Goal: Book appointment/travel/reservation

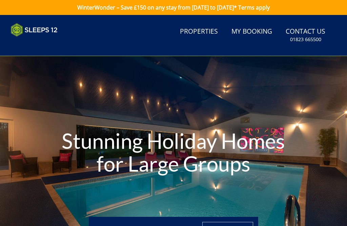
type input "[DATE]"
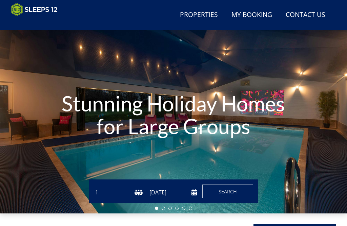
scroll to position [41, 0]
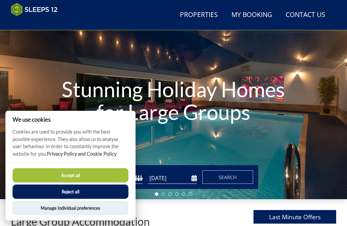
click at [103, 182] on button "Accept all" at bounding box center [71, 175] width 116 height 14
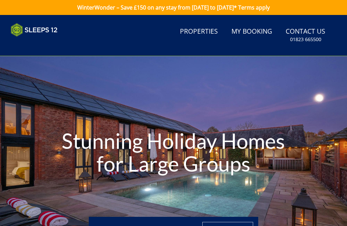
type input "[DATE]"
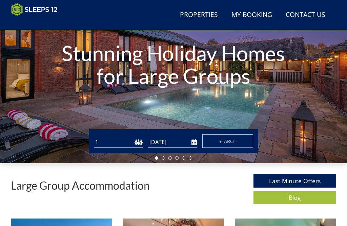
scroll to position [77, 0]
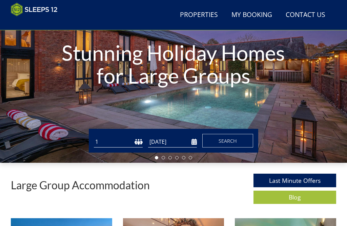
click at [130, 140] on select "1 2 3 4 5 6 7 8 9 10 11 12 13 14 15 16 17 18 19 20 21 22 23 24 25 26 27 28 29 3…" at bounding box center [118, 141] width 49 height 11
select select "16"
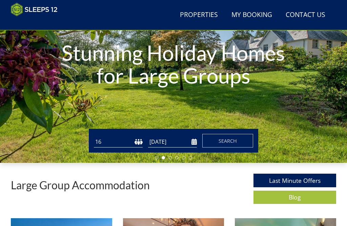
click at [171, 140] on input "[DATE]" at bounding box center [172, 141] width 49 height 11
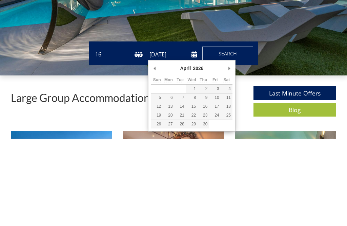
type input "[DATE]"
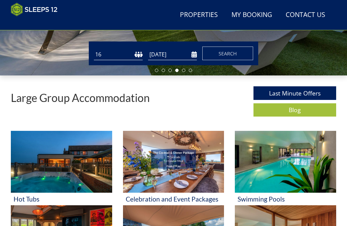
click at [231, 53] on span "Search" at bounding box center [228, 53] width 18 height 6
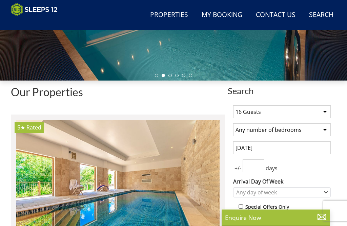
scroll to position [159, 0]
click at [327, 132] on select "Any number of bedrooms 4 Bedrooms 5 Bedrooms 6 Bedrooms 7 Bedrooms 8 Bedrooms 9…" at bounding box center [282, 129] width 98 height 13
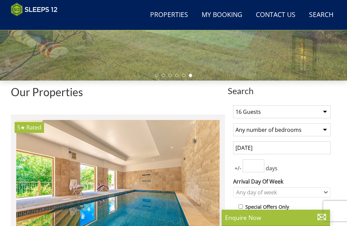
select select "9"
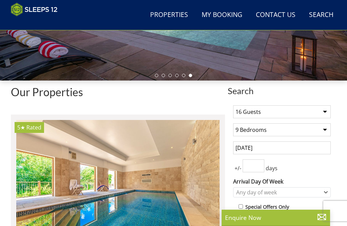
click at [257, 165] on input "number" at bounding box center [254, 165] width 22 height 13
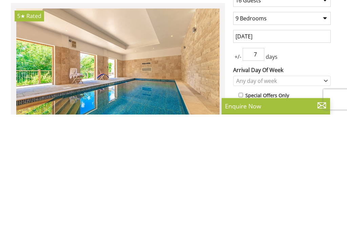
scroll to position [270, 0]
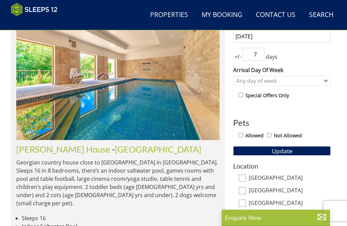
type input "7"
click at [245, 178] on input "[GEOGRAPHIC_DATA]" at bounding box center [242, 177] width 7 height 7
checkbox input "true"
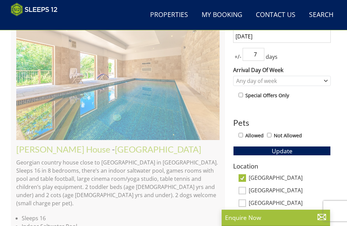
click at [264, 221] on p "Enquire Now" at bounding box center [276, 217] width 102 height 9
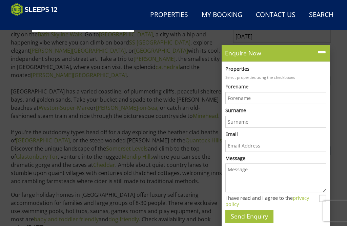
click at [208, 84] on p "You can't beat a large group holiday in [GEOGRAPHIC_DATA]; there is so much to …" at bounding box center [118, 95] width 214 height 179
click at [323, 57] on icon at bounding box center [322, 52] width 10 height 10
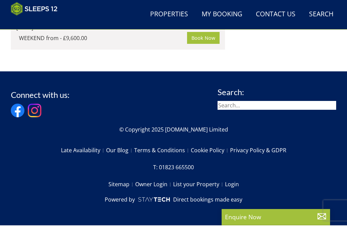
scroll to position [2614, 0]
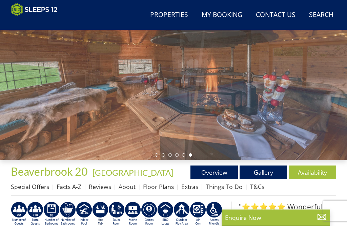
scroll to position [80, 0]
click at [271, 175] on link "Gallery" at bounding box center [263, 172] width 47 height 14
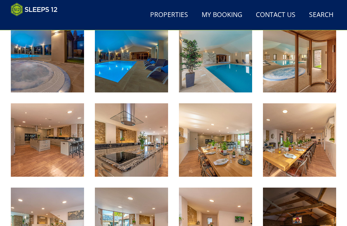
scroll to position [262, 0]
click at [307, 154] on img at bounding box center [299, 139] width 73 height 73
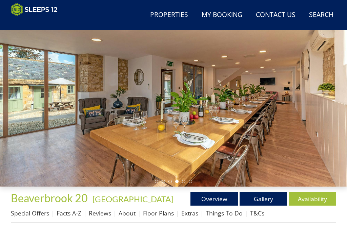
scroll to position [0, 0]
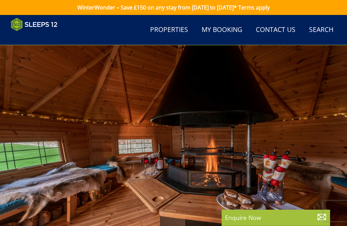
scroll to position [80, 0]
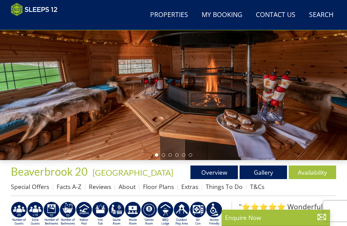
select select "9"
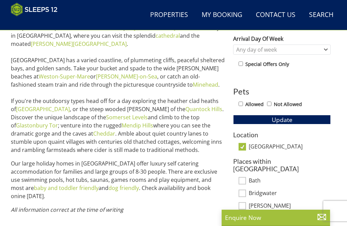
scroll to position [304, 0]
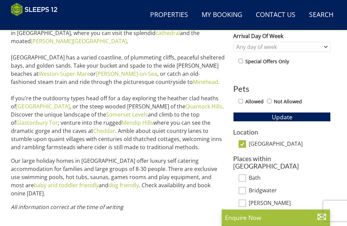
click at [245, 145] on input "[GEOGRAPHIC_DATA]" at bounding box center [242, 143] width 7 height 7
checkbox input "false"
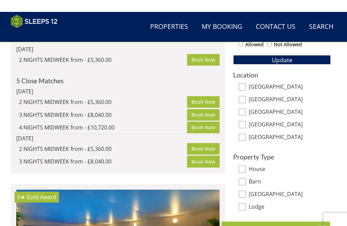
scroll to position [352, 0]
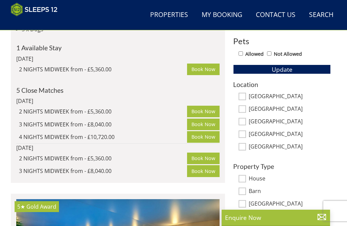
click at [285, 70] on span "Update" at bounding box center [282, 69] width 21 height 8
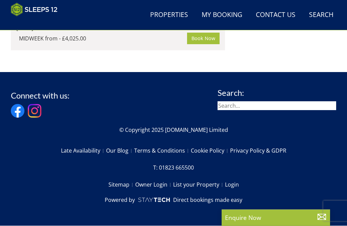
scroll to position [6584, 0]
